Goal: Task Accomplishment & Management: Use online tool/utility

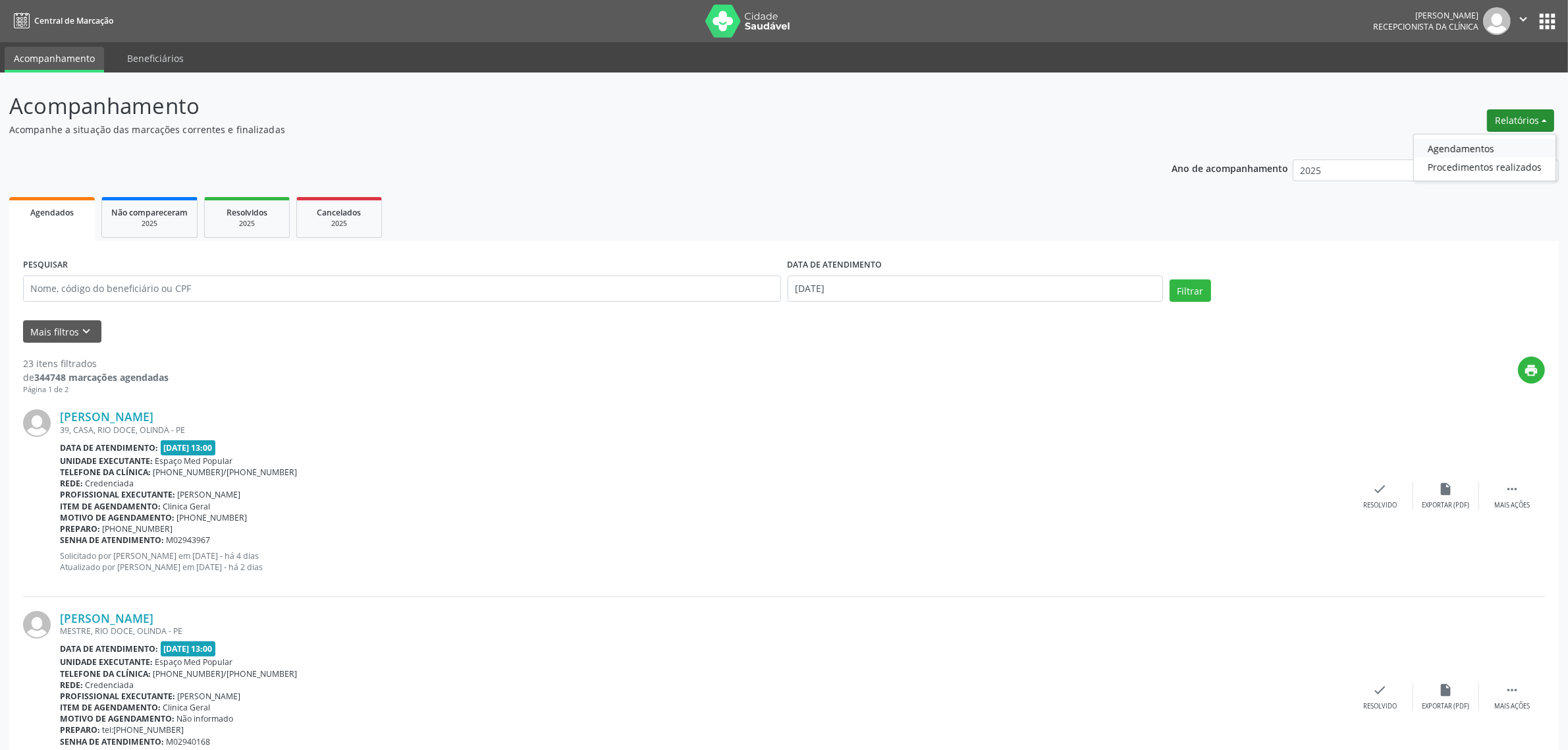
click at [1492, 142] on link "Agendamentos" at bounding box center [1484, 149] width 141 height 19
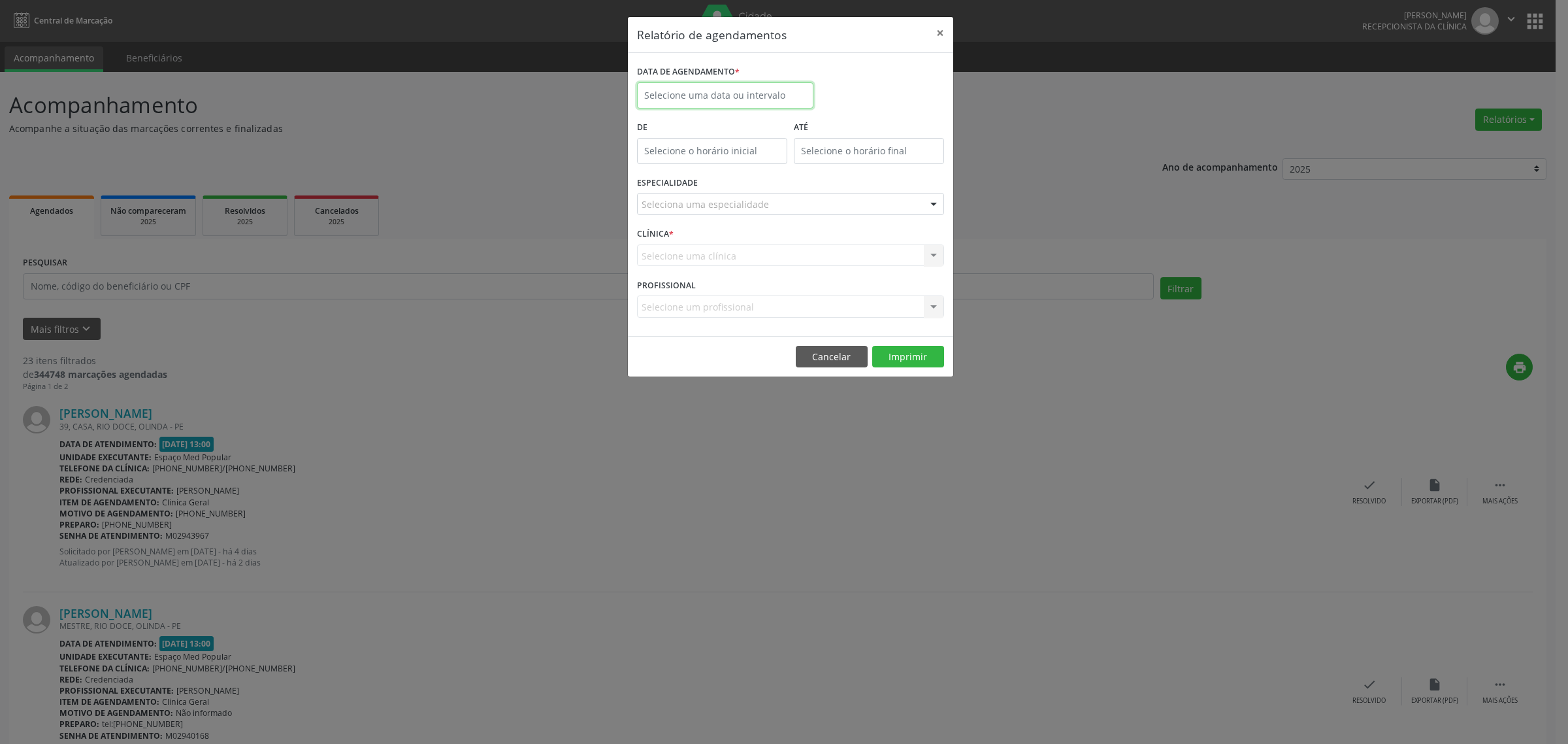
click at [774, 87] on input "text" at bounding box center [724, 95] width 176 height 26
click at [794, 244] on span "26" at bounding box center [794, 242] width 26 height 26
type input "[DATE]"
click at [794, 244] on span "26" at bounding box center [794, 242] width 26 height 26
click at [802, 204] on div "Seleciona uma especialidade" at bounding box center [790, 204] width 307 height 22
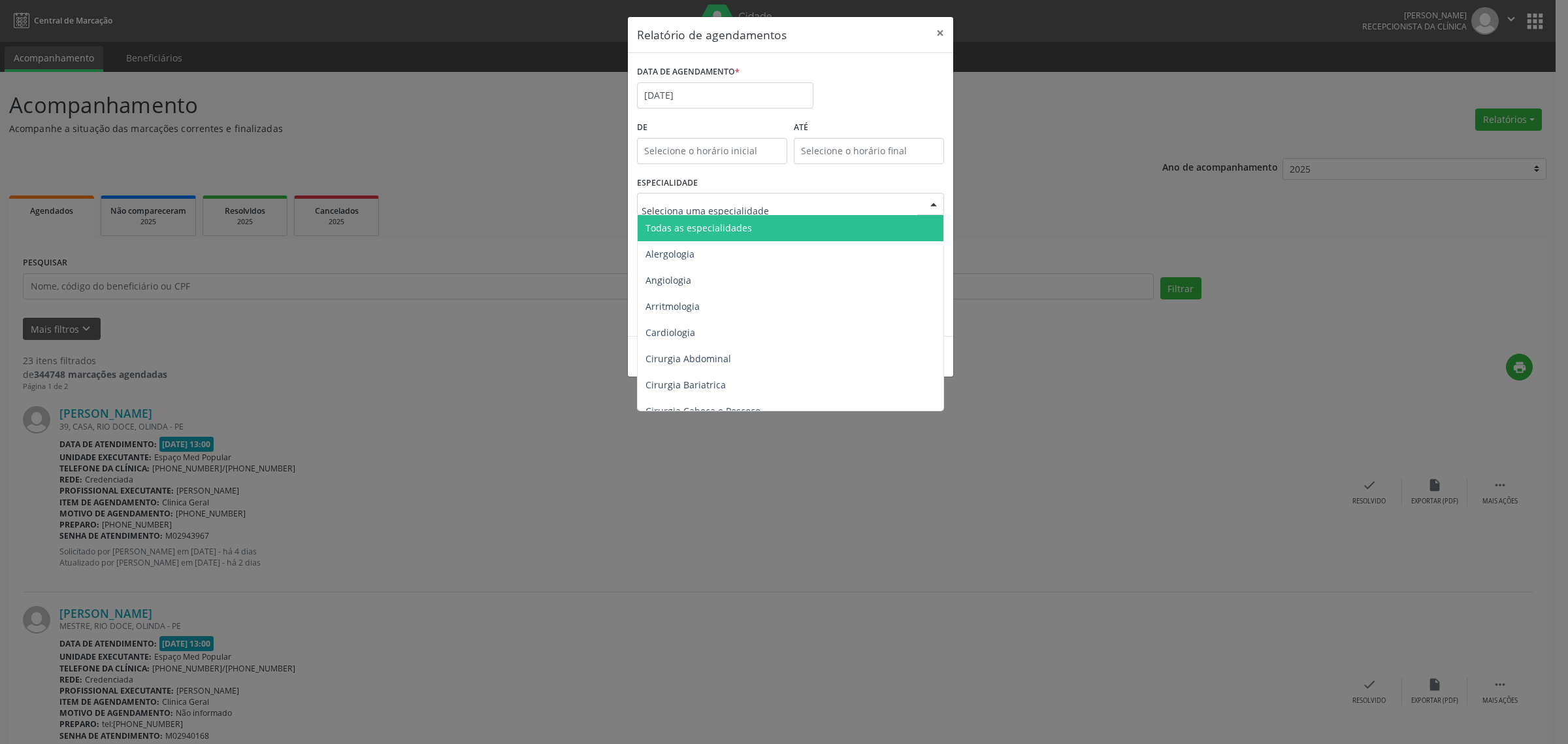
click at [797, 230] on span "Todas as especialidades" at bounding box center [791, 228] width 308 height 26
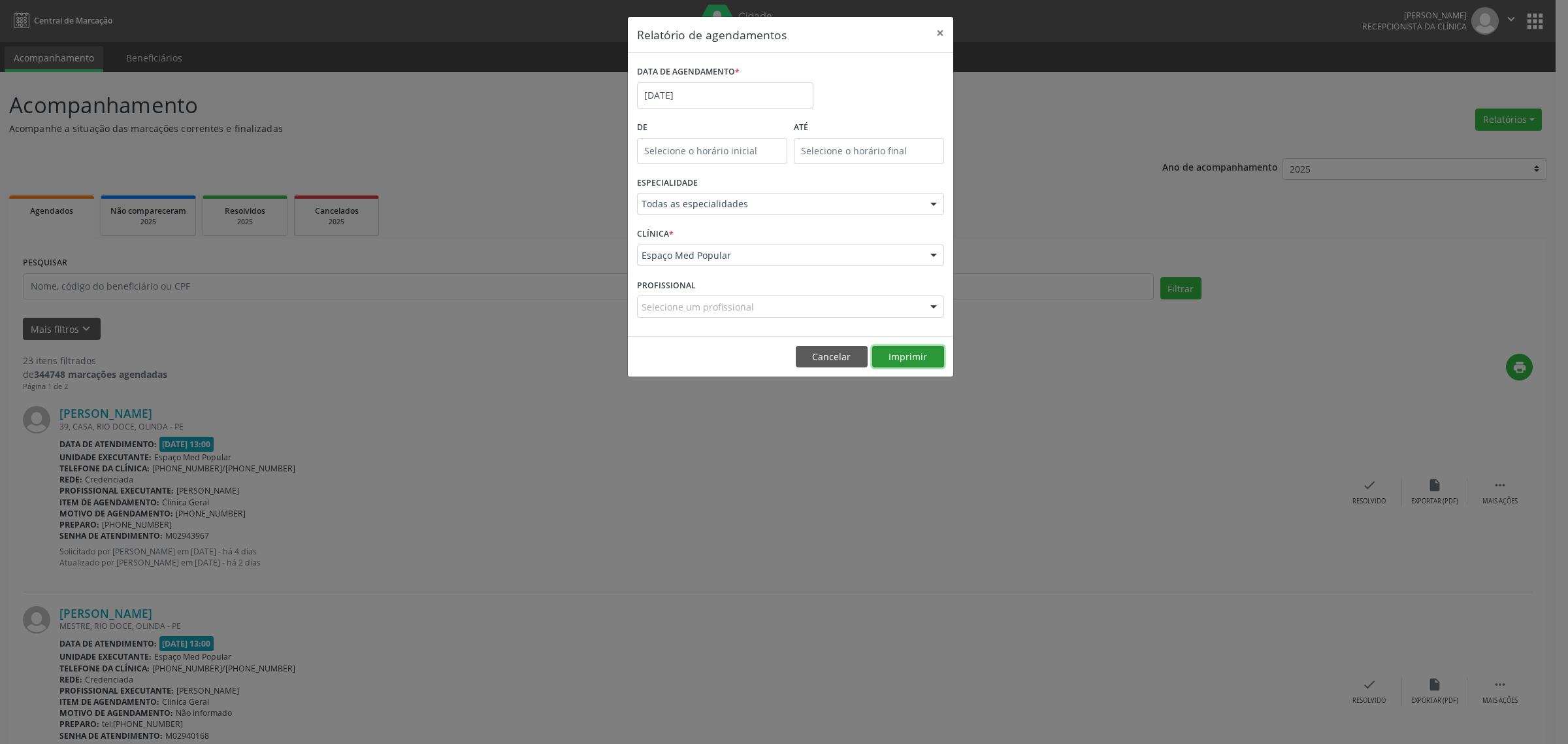
click at [914, 358] on button "Imprimir" at bounding box center [908, 357] width 72 height 22
click at [835, 351] on button "Cancelar" at bounding box center [831, 357] width 72 height 22
